Goal: Information Seeking & Learning: Learn about a topic

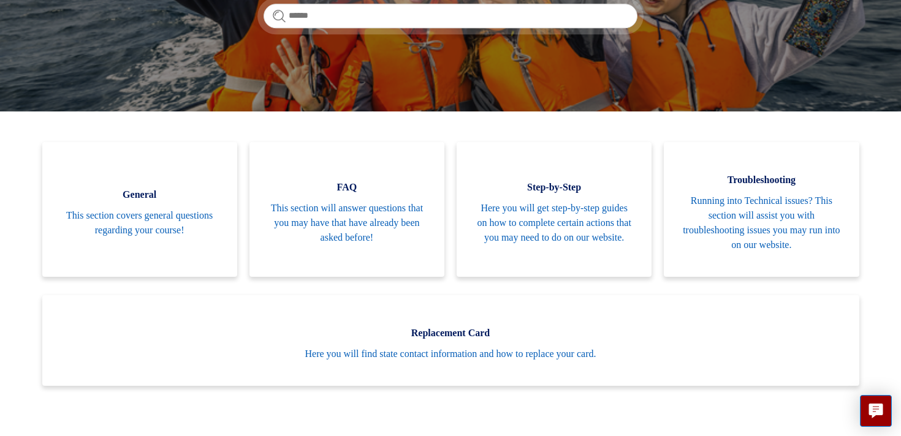
scroll to position [212, 0]
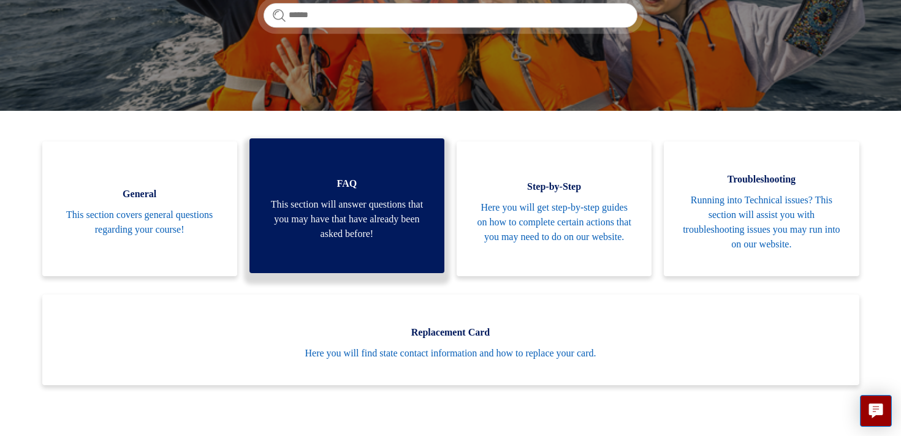
click at [324, 229] on span "This section will answer questions that you may have that have already been ask…" at bounding box center [347, 219] width 158 height 44
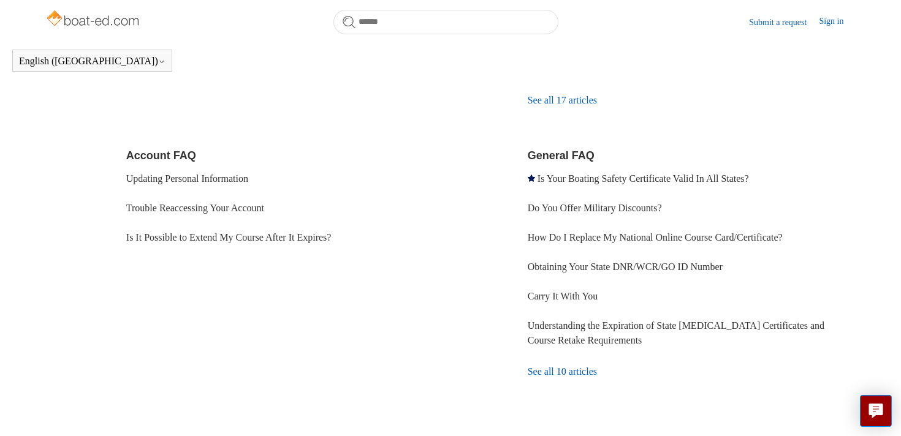
scroll to position [343, 0]
click at [549, 378] on link "See all 10 articles" at bounding box center [692, 372] width 329 height 33
